Goal: Task Accomplishment & Management: Complete application form

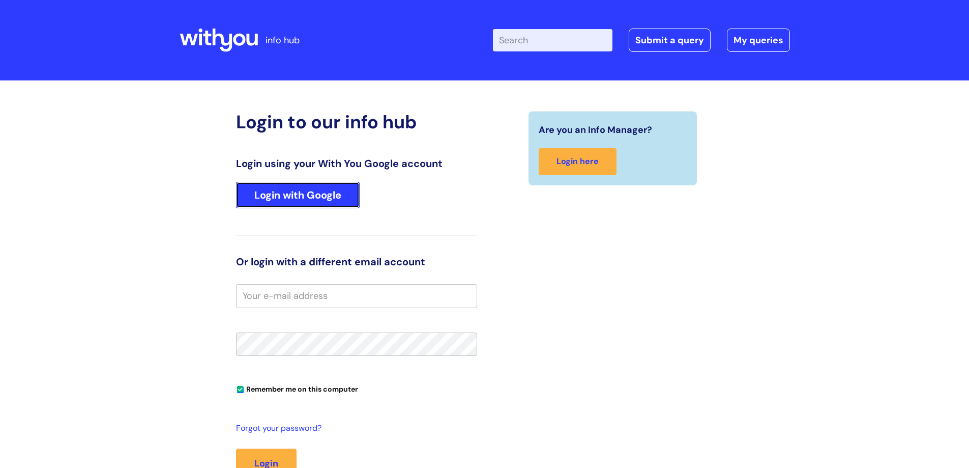
click at [317, 191] on link "Login with Google" at bounding box center [298, 195] width 124 height 26
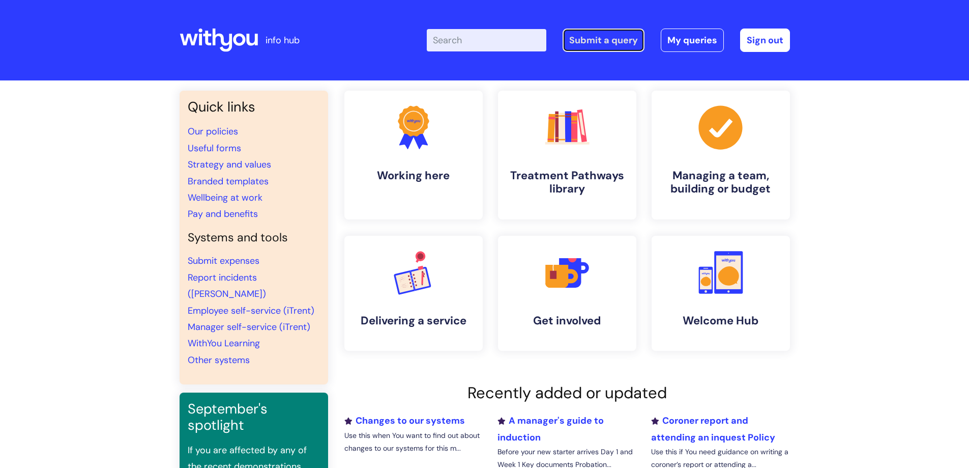
click at [616, 38] on link "Submit a query" at bounding box center [604, 39] width 82 height 23
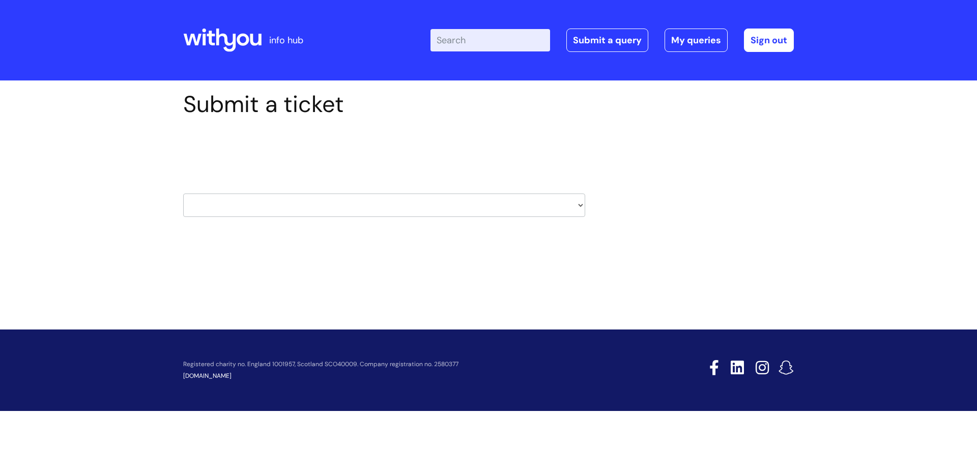
click at [537, 201] on select "HR / People IT and Support Clinical Drug Alerts Finance Accounts Data Support T…" at bounding box center [384, 204] width 402 height 23
select select "hr_/_people"
click at [183, 193] on select "HR / People IT and Support Clinical Drug Alerts Finance Accounts Data Support T…" at bounding box center [384, 204] width 402 height 23
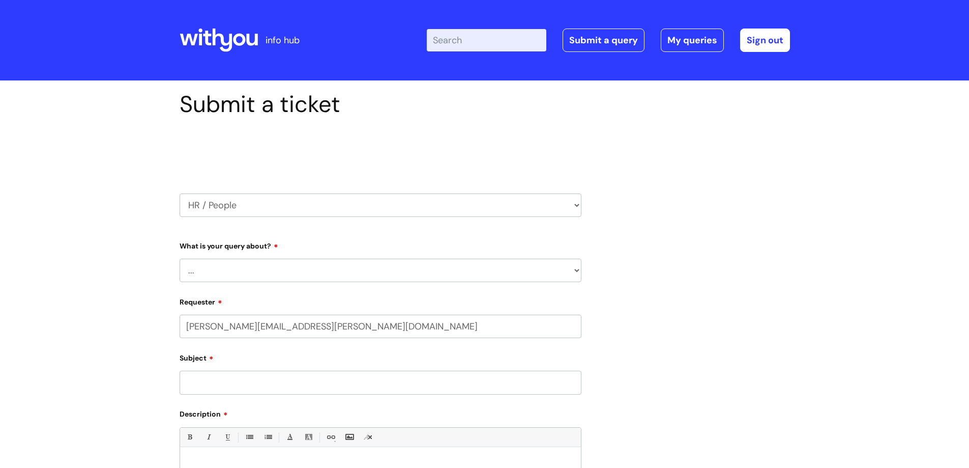
select select "80004286572"
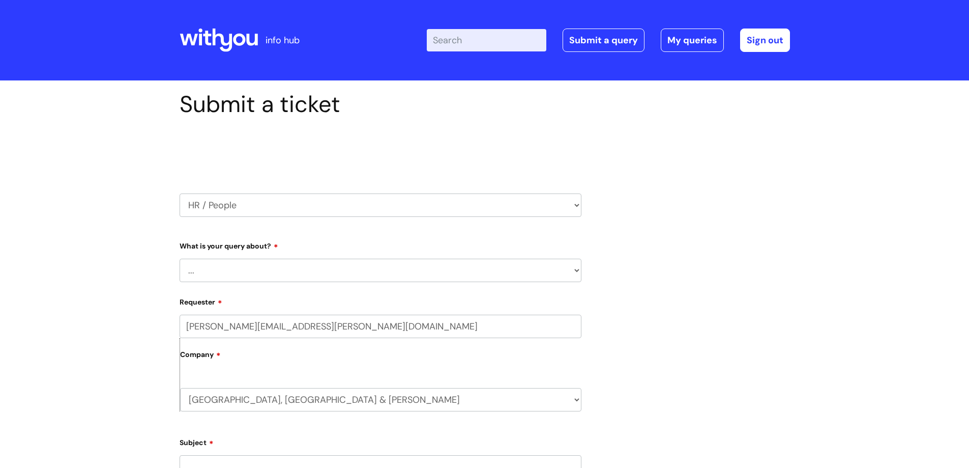
click at [306, 273] on select "... Absence Query Holiday Query Employee change request General HR Query iTrent…" at bounding box center [381, 270] width 402 height 23
select select "General HR Query"
click at [180, 259] on select "... Absence Query Holiday Query Employee change request General HR Query iTrent…" at bounding box center [381, 270] width 402 height 23
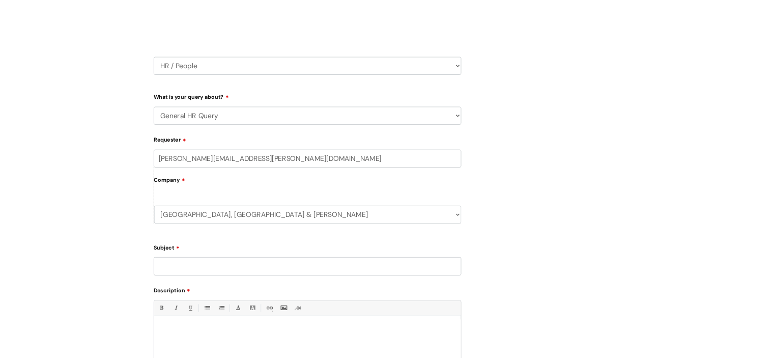
scroll to position [120, 0]
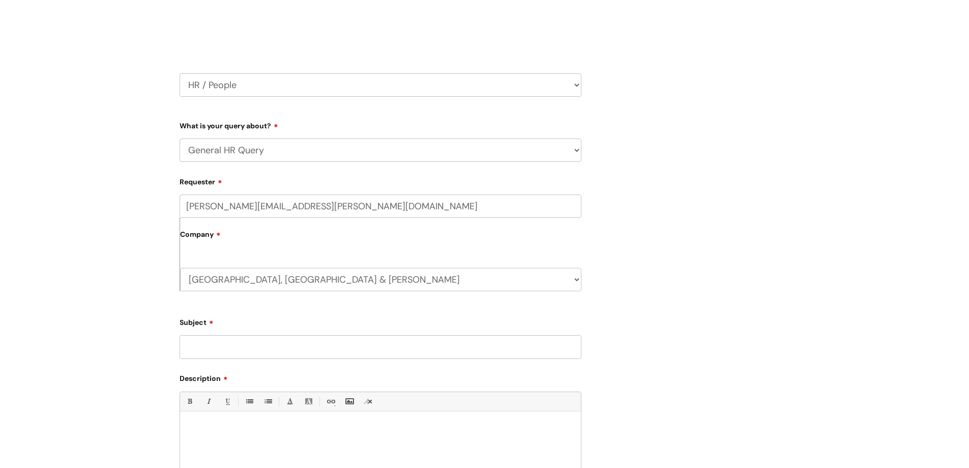
click at [407, 349] on input "Subject" at bounding box center [381, 346] width 402 height 23
click at [271, 348] on input "CIARA IRVEN - 22547" at bounding box center [381, 346] width 402 height 23
click at [298, 347] on input "CIARA IRVEN - 22597" at bounding box center [381, 346] width 402 height 23
type input "[PERSON_NAME] - 22597 - Keeping In Touch Days"
click at [265, 422] on div at bounding box center [380, 451] width 401 height 70
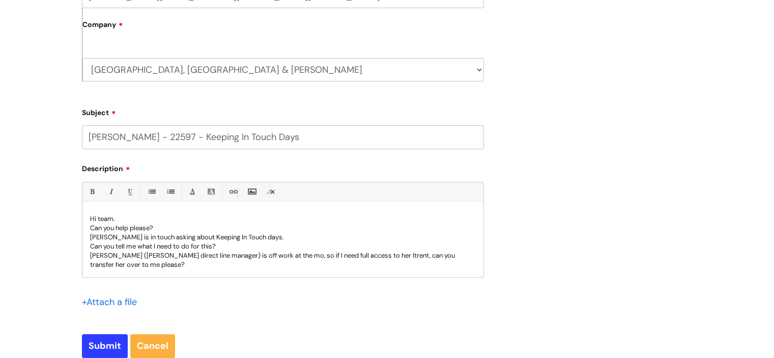
scroll to position [1, 0]
drag, startPoint x: 155, startPoint y: 228, endPoint x: 110, endPoint y: 236, distance: 45.8
click at [110, 236] on p "CIARA is in touch asking about Keeping In Touch days." at bounding box center [283, 236] width 386 height 9
click at [206, 237] on p "CIARA IRVEN is in touch asking about Keeping In Touch days." at bounding box center [283, 236] width 386 height 9
click at [223, 246] on p "Can you tell me what I need to do for this?" at bounding box center [283, 245] width 386 height 9
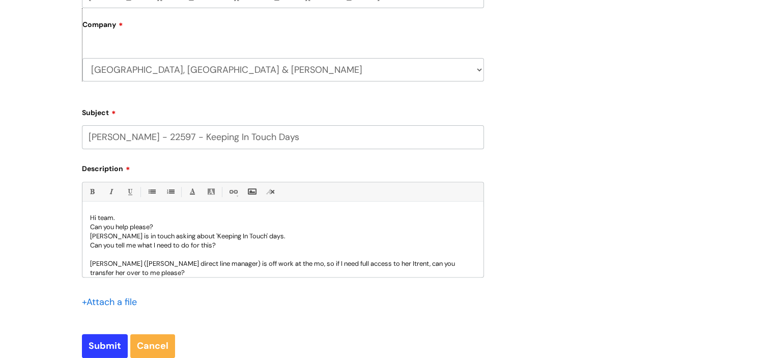
click at [144, 272] on p "[PERSON_NAME] ([PERSON_NAME] direct line manager) is off work at the mo, so if …" at bounding box center [283, 268] width 386 height 18
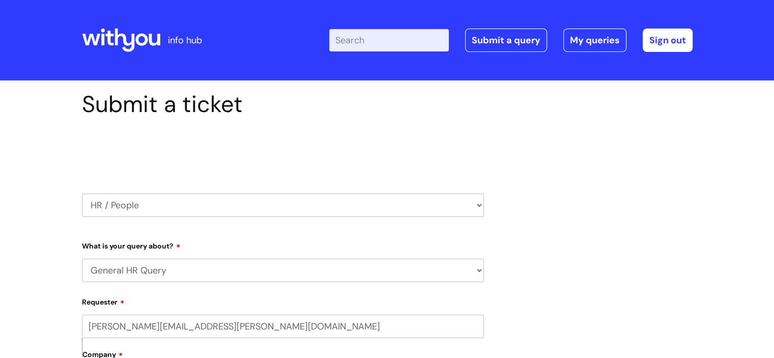
scroll to position [501, 0]
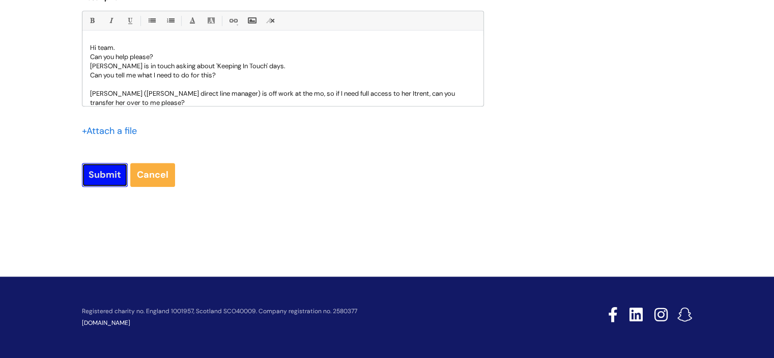
click at [103, 175] on input "Submit" at bounding box center [105, 174] width 46 height 23
type input "Please Wait..."
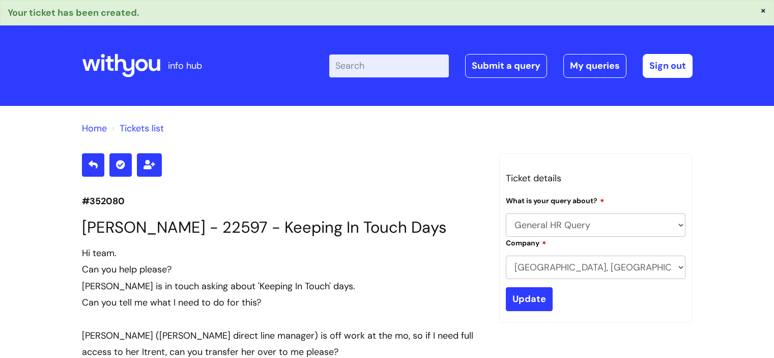
select select "General HR Query"
